Goal: Information Seeking & Learning: Understand process/instructions

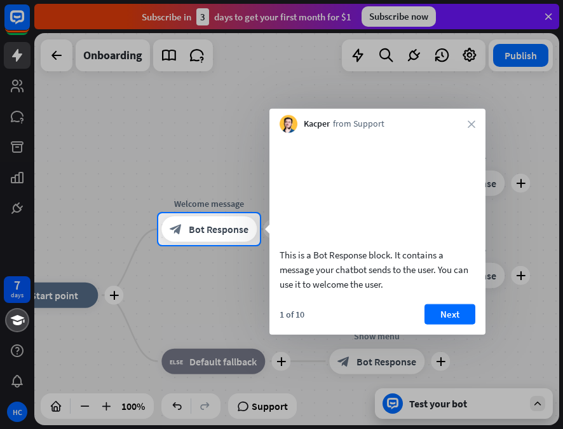
click at [459, 334] on div "1 of 10 Next" at bounding box center [378, 318] width 216 height 31
click at [455, 324] on button "Next" at bounding box center [450, 313] width 51 height 20
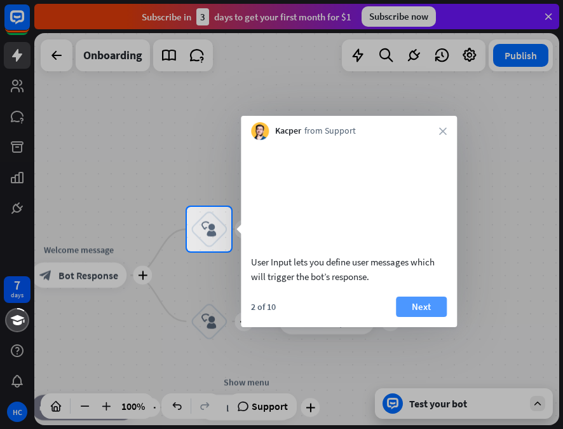
click at [432, 317] on button "Next" at bounding box center [421, 306] width 51 height 20
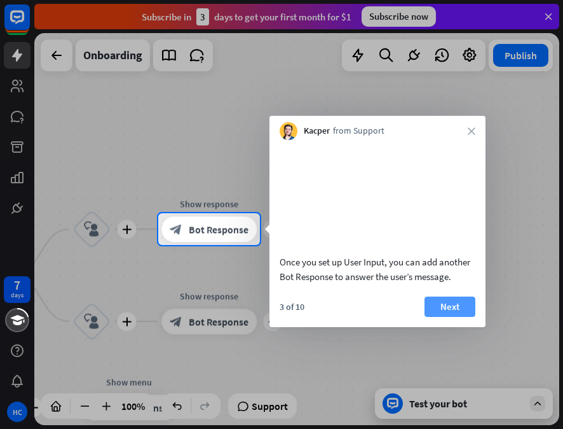
click at [453, 317] on button "Next" at bounding box center [450, 306] width 51 height 20
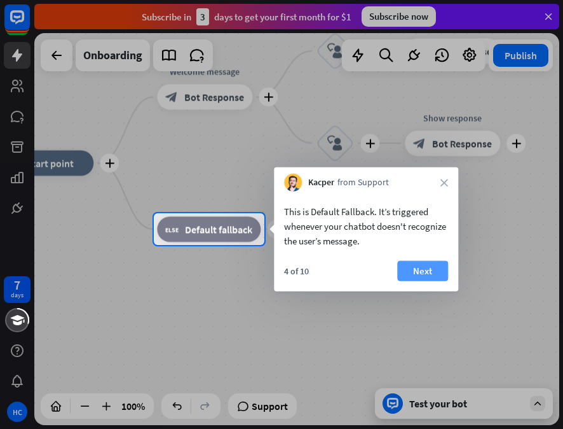
click at [429, 280] on button "Next" at bounding box center [422, 271] width 51 height 20
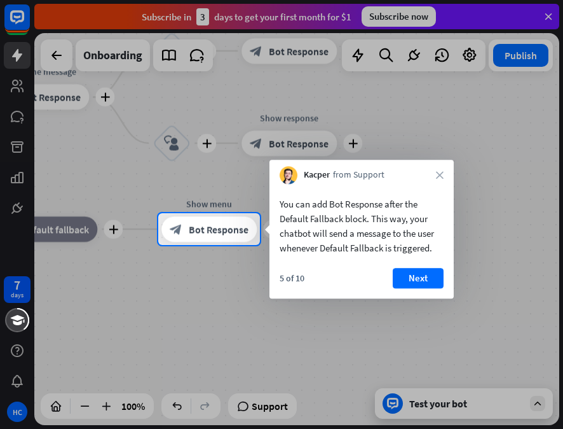
click at [429, 280] on button "Next" at bounding box center [418, 278] width 51 height 20
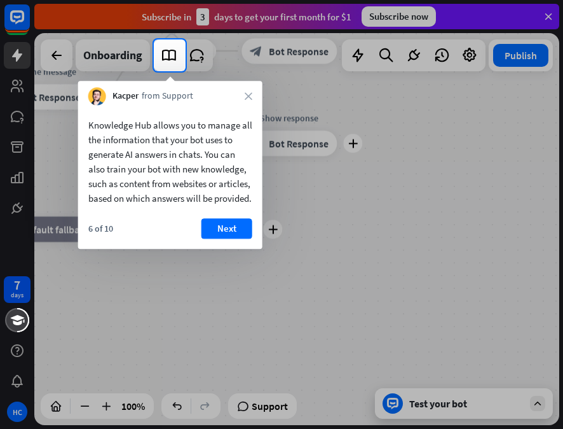
click at [254, 91] on div "Kacper from Support close" at bounding box center [170, 93] width 184 height 24
click at [252, 93] on div "Kacper from Support close" at bounding box center [170, 93] width 184 height 24
click at [247, 97] on icon "close" at bounding box center [249, 96] width 8 height 8
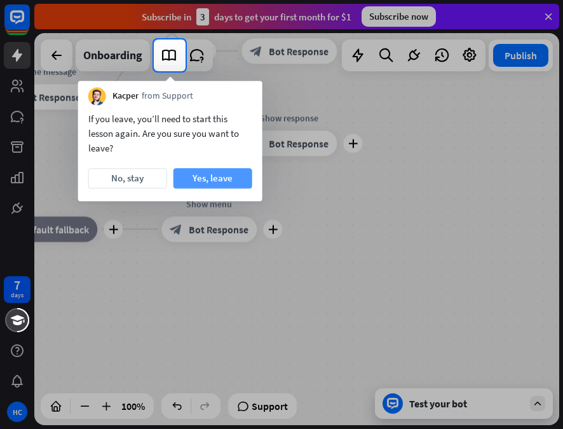
click at [223, 180] on button "Yes, leave" at bounding box center [213, 178] width 79 height 20
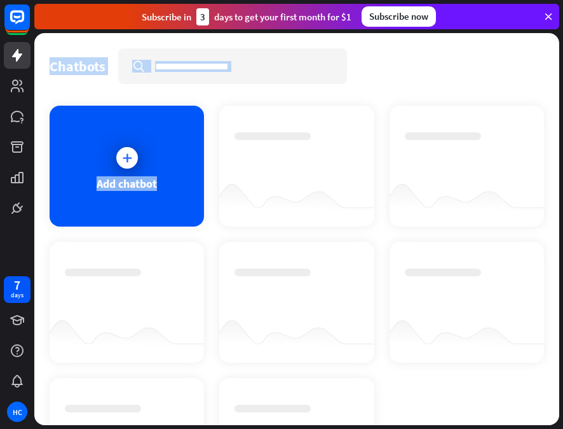
click at [547, 17] on div "close Product Help First steps Get started with ChatBot Help Center Follow step…" at bounding box center [298, 214] width 529 height 429
click at [547, 17] on icon at bounding box center [548, 16] width 11 height 11
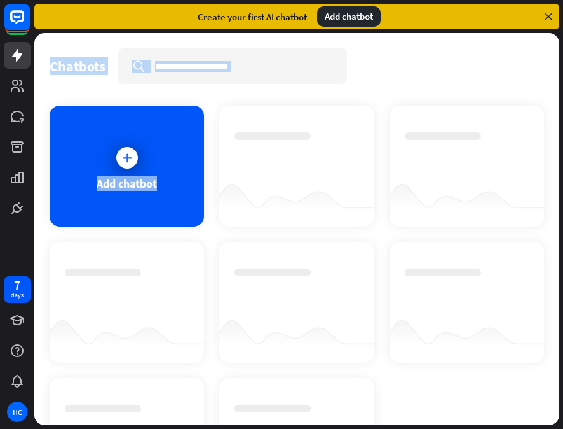
click at [547, 17] on icon at bounding box center [548, 16] width 11 height 11
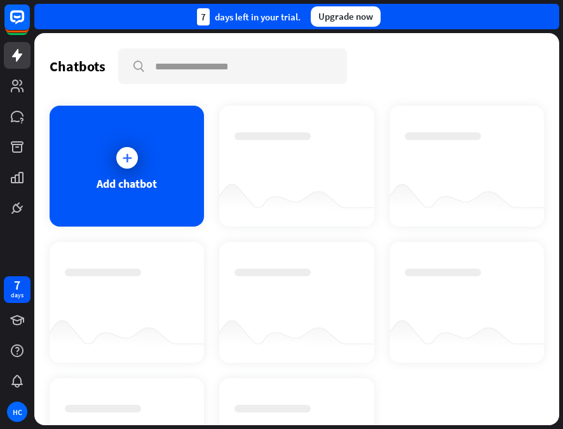
click at [547, 17] on div "7 days left in your trial. Upgrade now" at bounding box center [296, 16] width 525 height 25
